Goal: Task Accomplishment & Management: Manage account settings

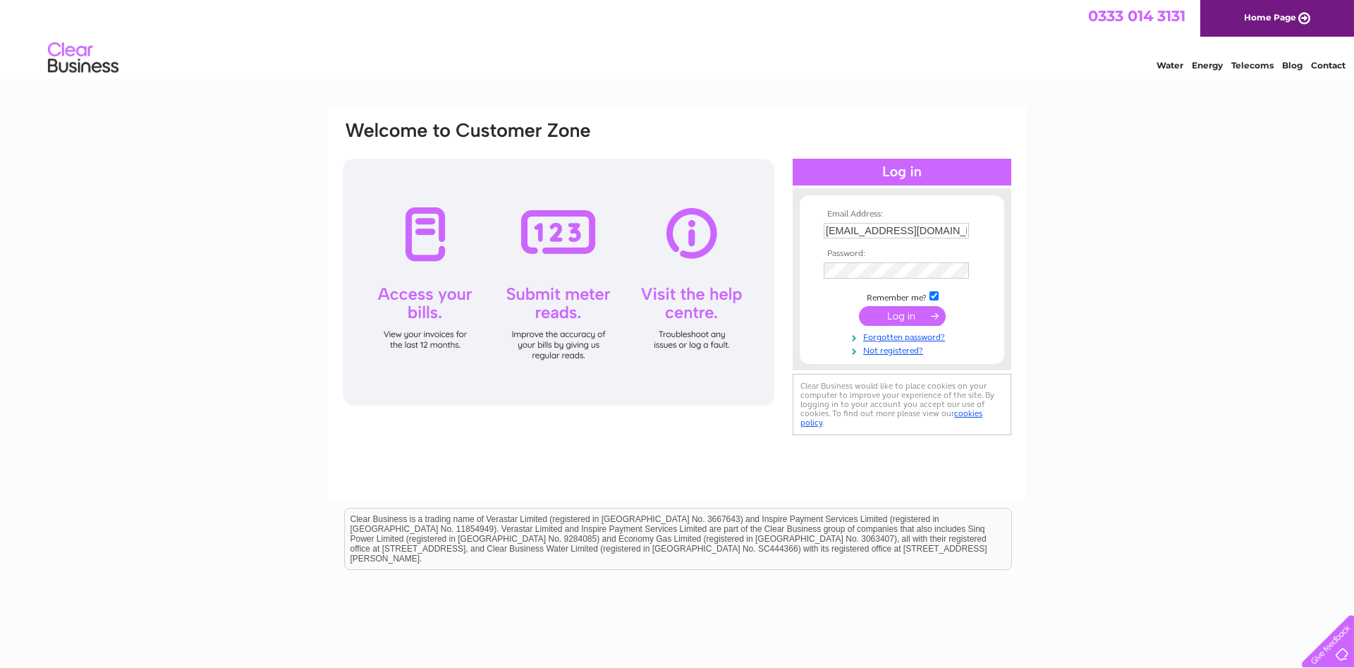
click at [883, 315] on input "submit" at bounding box center [902, 316] width 87 height 20
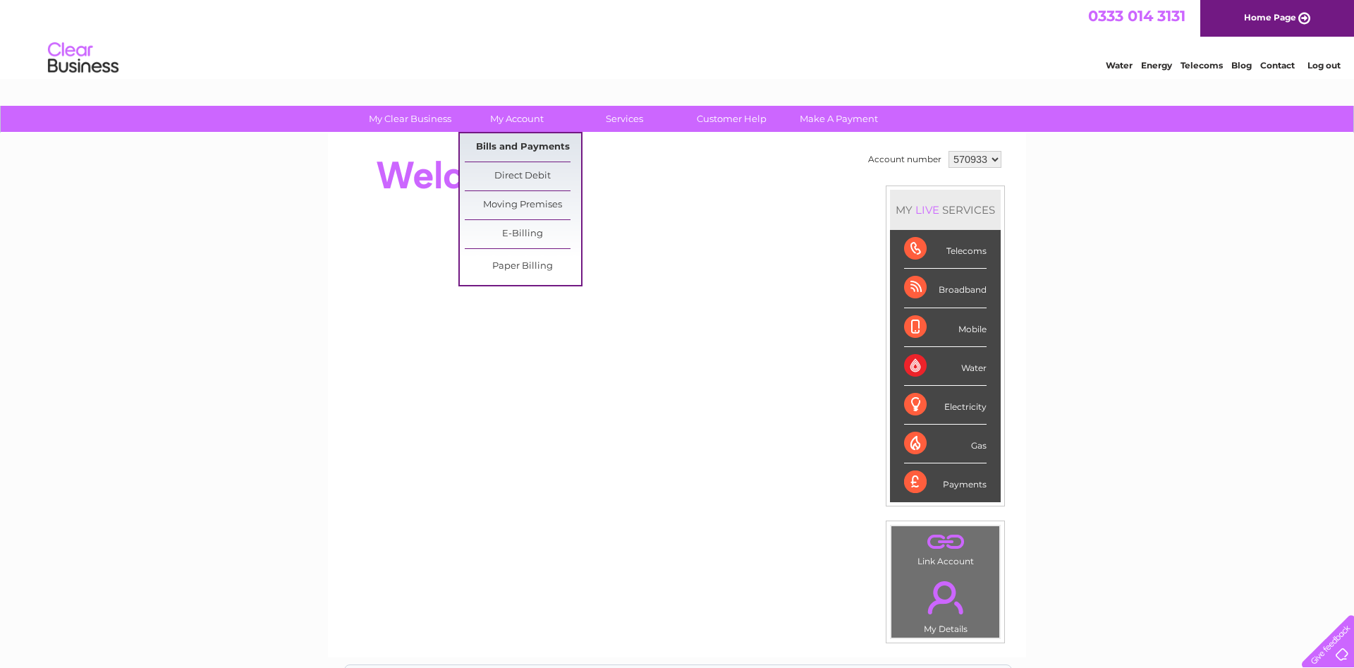
click at [532, 149] on link "Bills and Payments" at bounding box center [523, 147] width 116 height 28
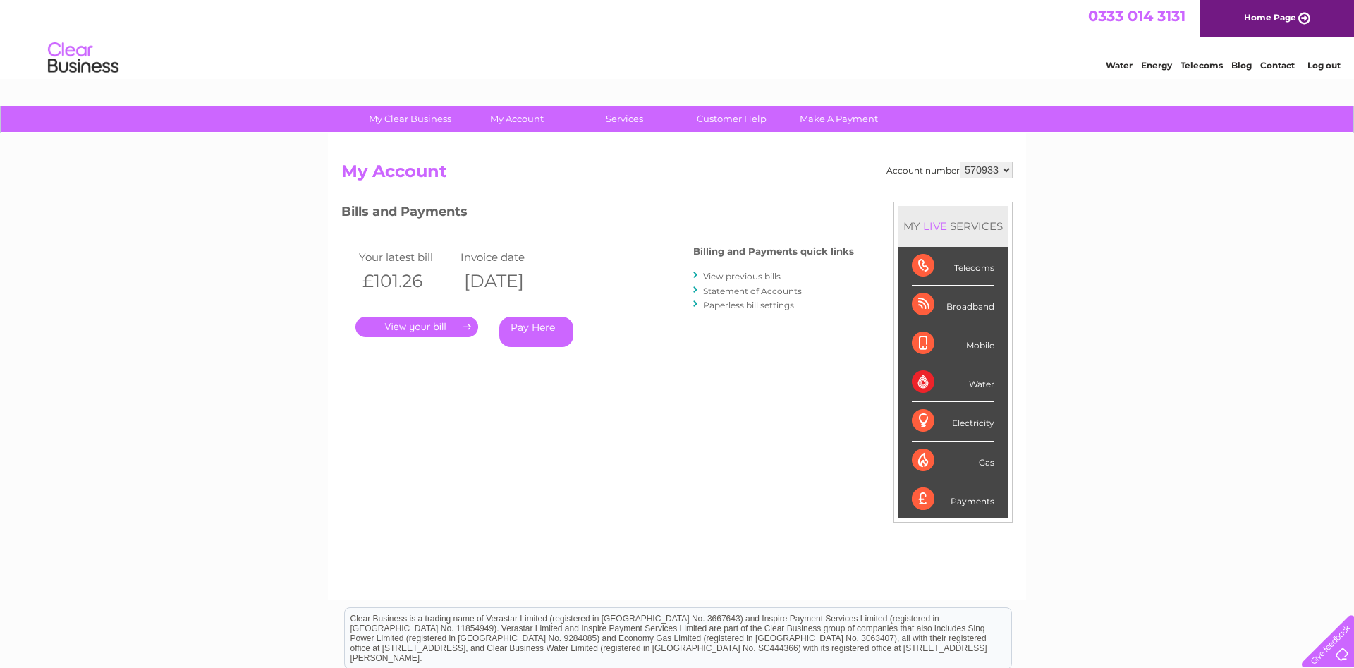
click at [446, 322] on link "." at bounding box center [416, 327] width 123 height 20
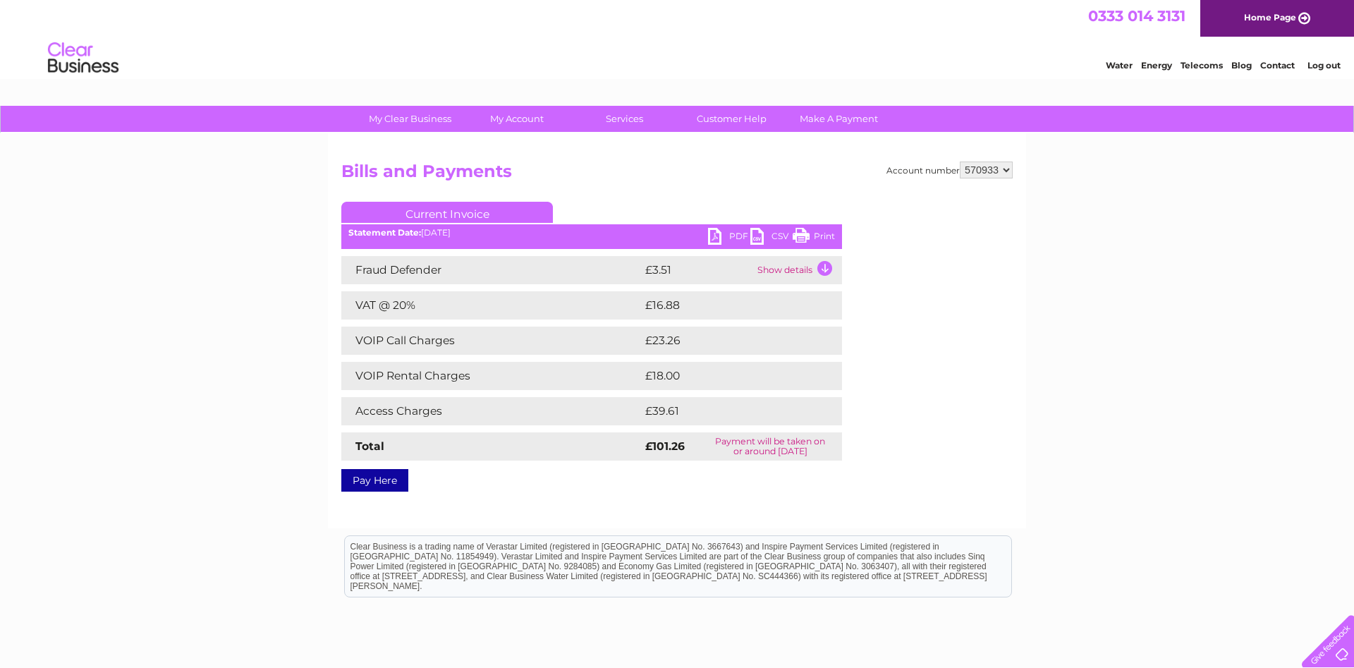
click at [728, 235] on link "PDF" at bounding box center [729, 238] width 42 height 20
